Goal: Navigation & Orientation: Find specific page/section

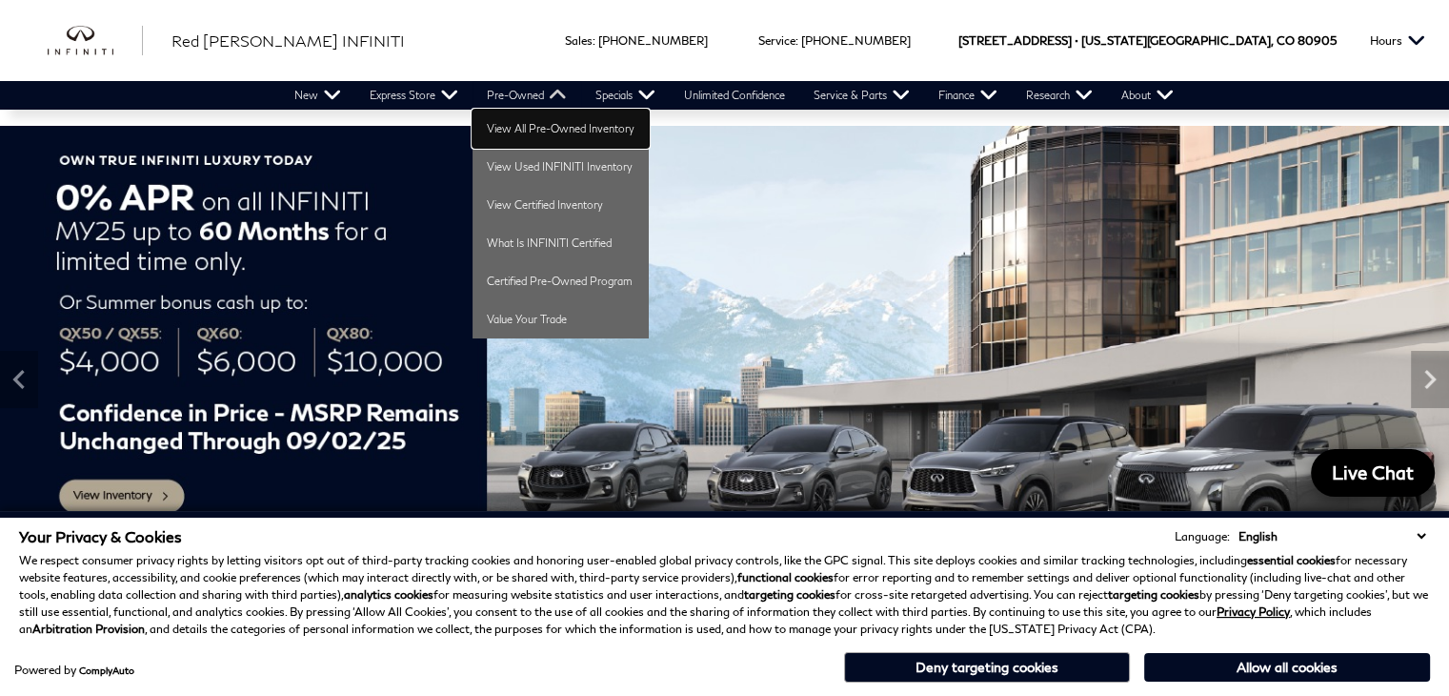
click at [527, 130] on link "View All Pre-Owned Inventory" at bounding box center [561, 129] width 176 height 38
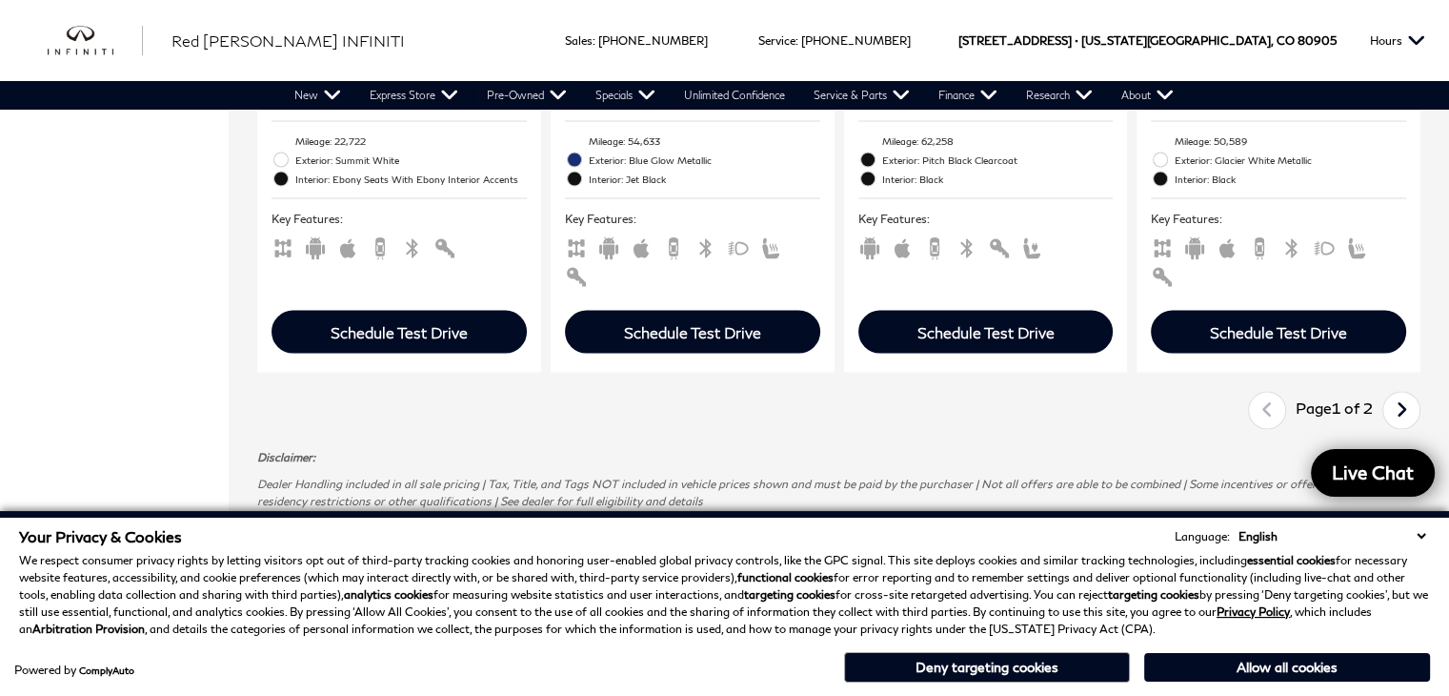
scroll to position [3621, 0]
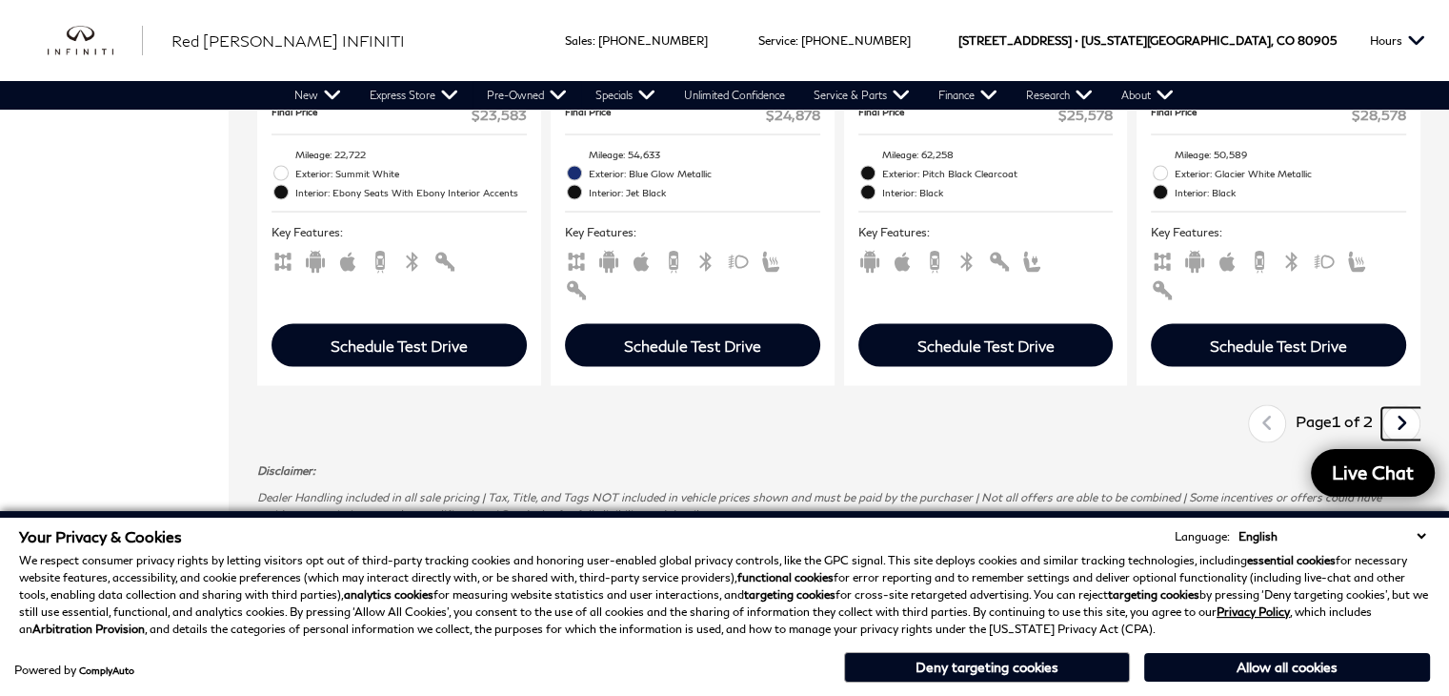
click at [1408, 407] on icon "next page" at bounding box center [1402, 422] width 12 height 30
